Goal: Information Seeking & Learning: Learn about a topic

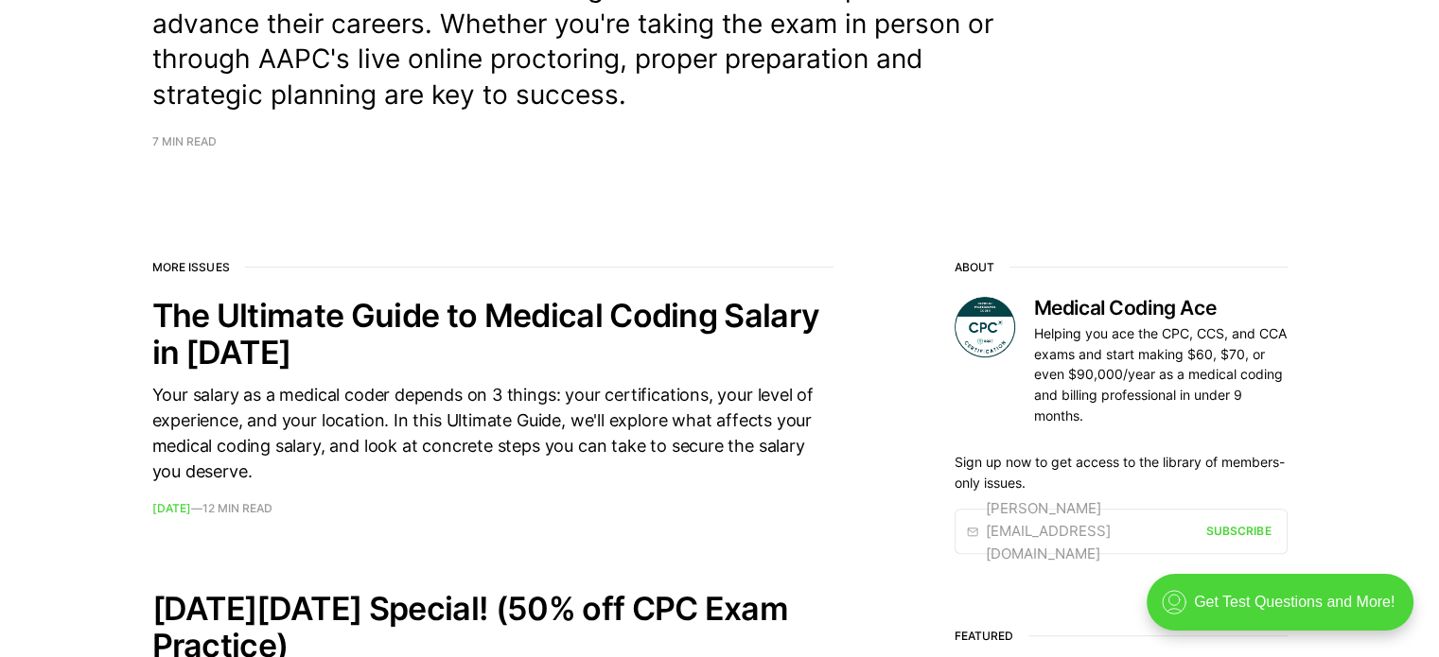
scroll to position [473, 0]
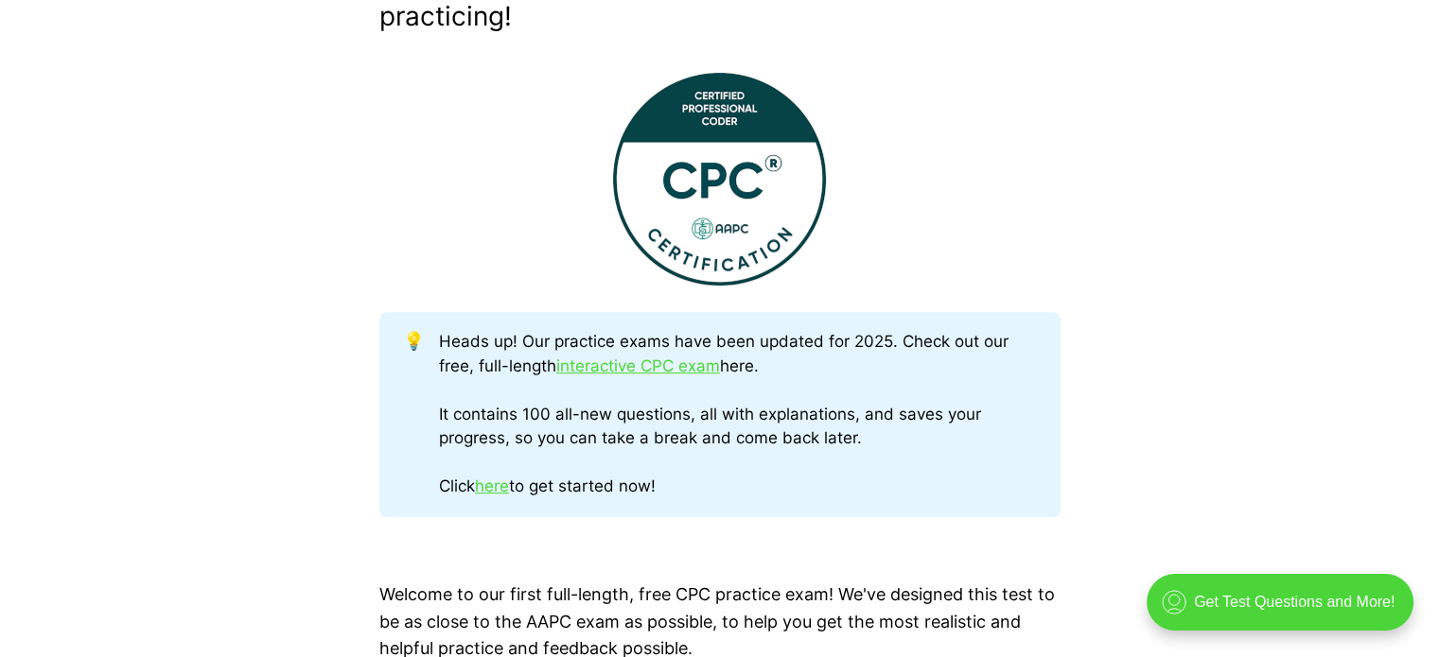
scroll to position [757, 0]
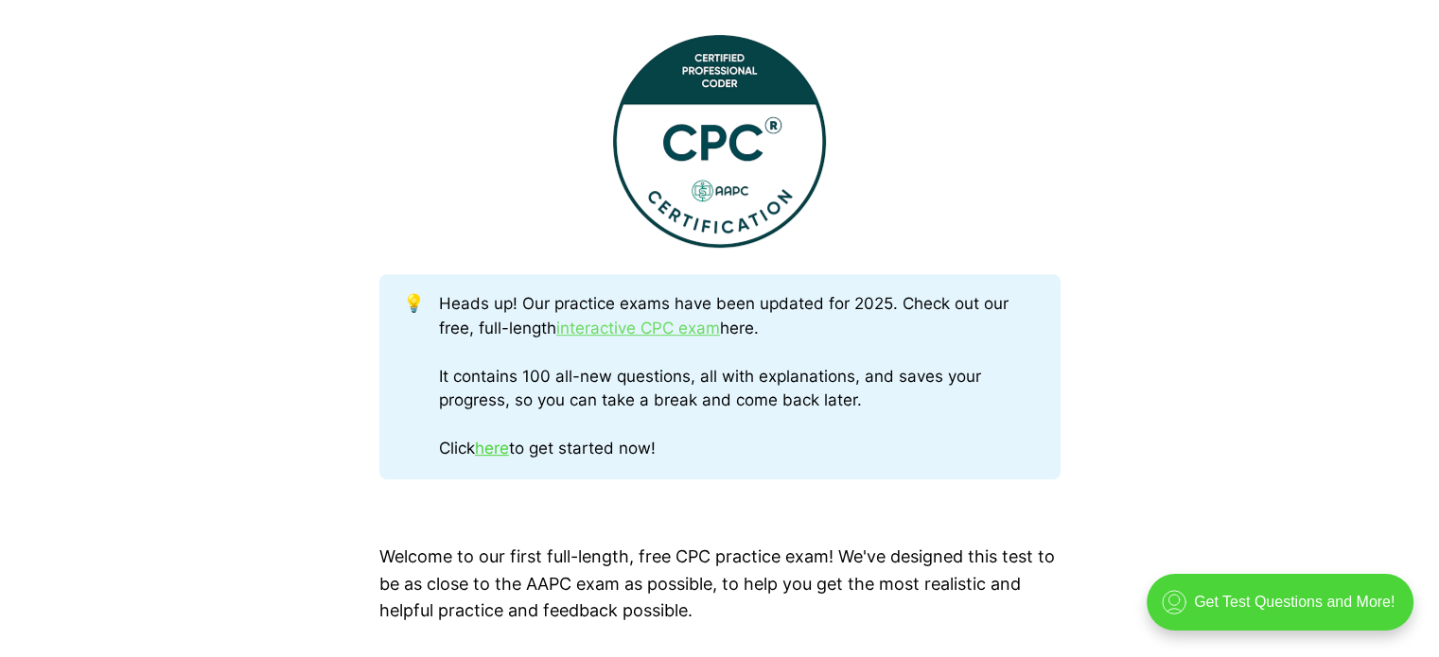
click at [594, 326] on link "interactive CPC exam" at bounding box center [638, 328] width 164 height 19
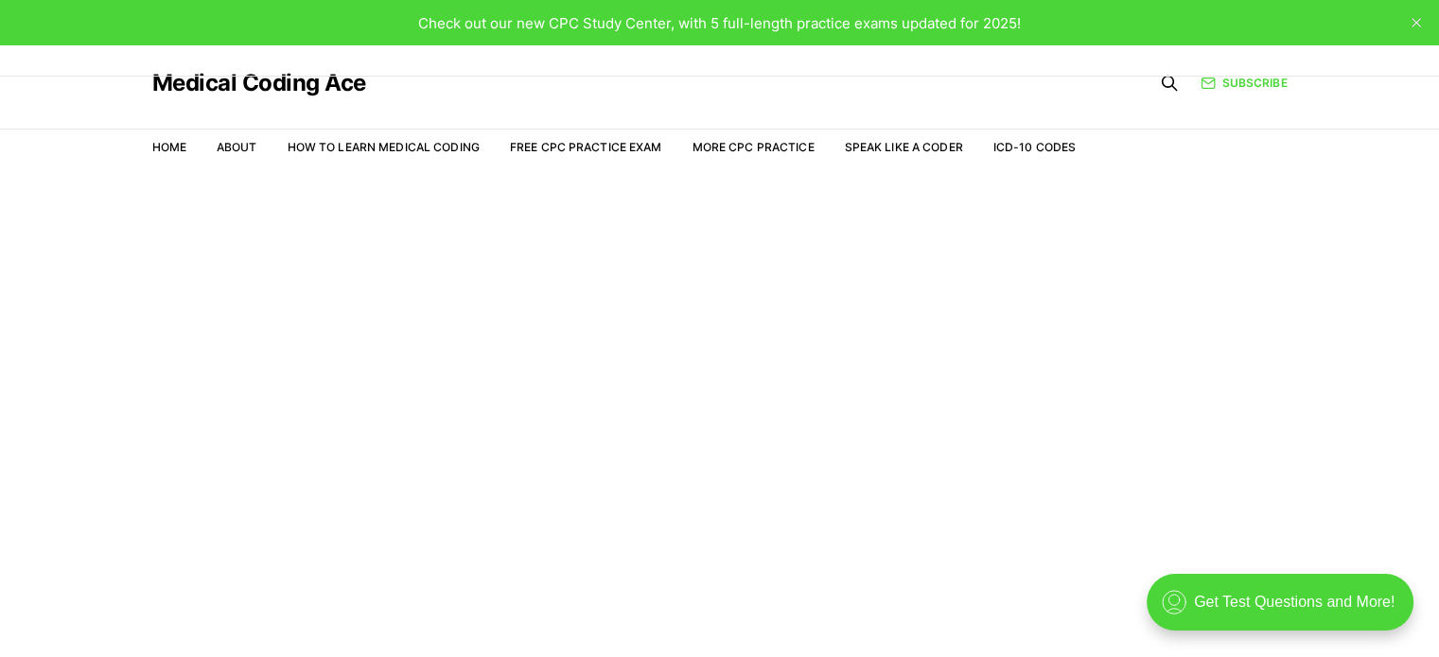
scroll to position [45, 0]
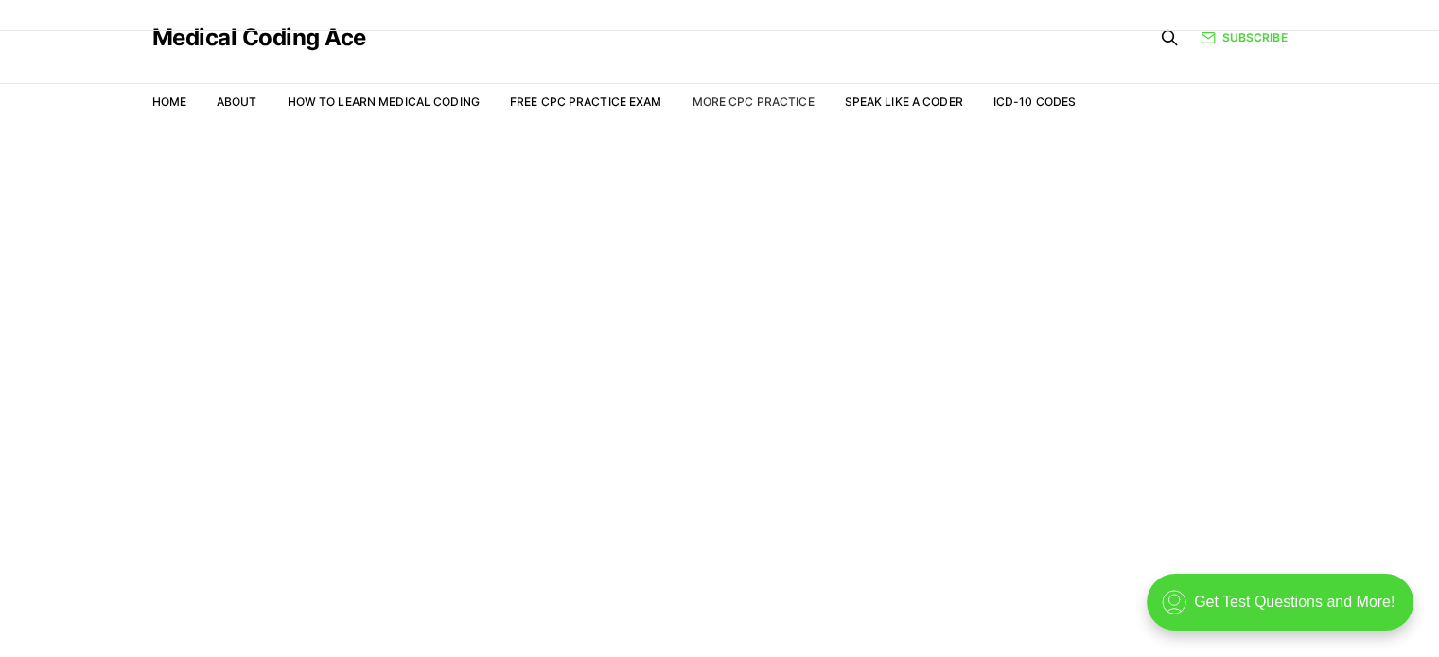
click at [727, 104] on link "More CPC Practice" at bounding box center [752, 102] width 122 height 14
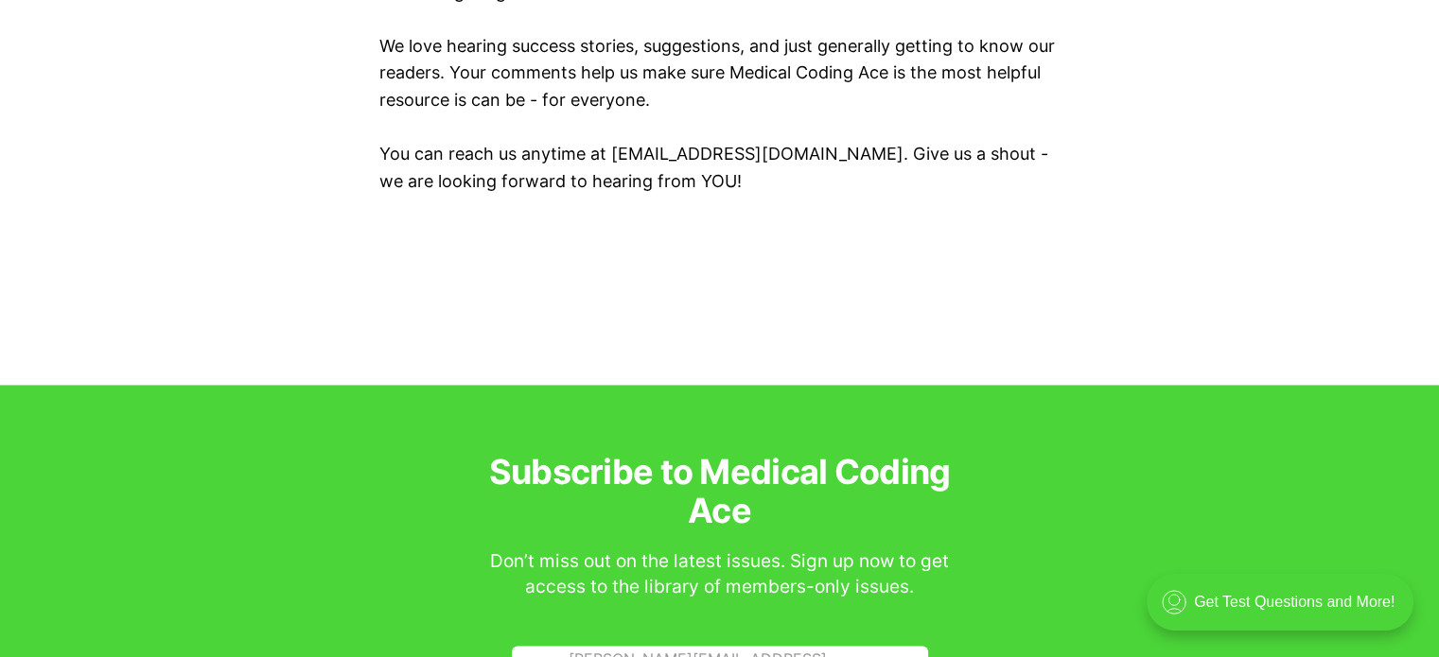
scroll to position [2838, 0]
